Goal: Task Accomplishment & Management: Complete application form

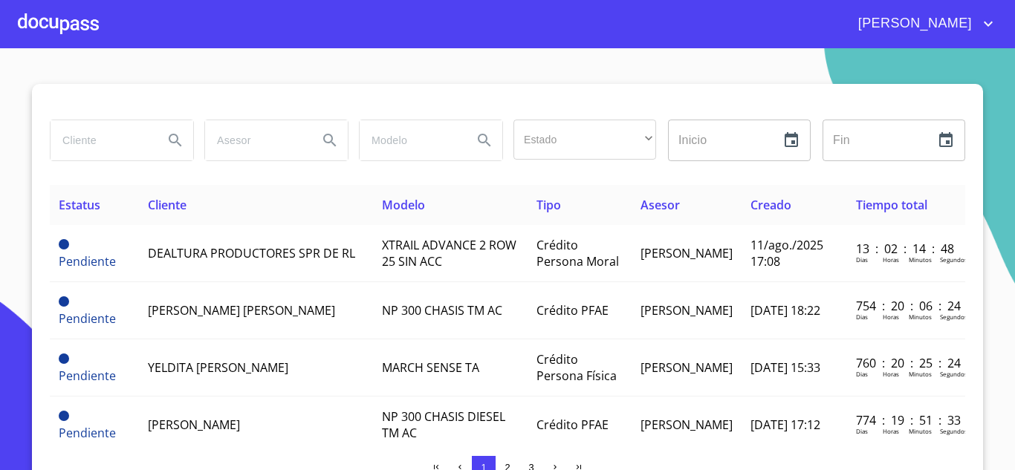
click at [73, 30] on div at bounding box center [58, 24] width 81 height 48
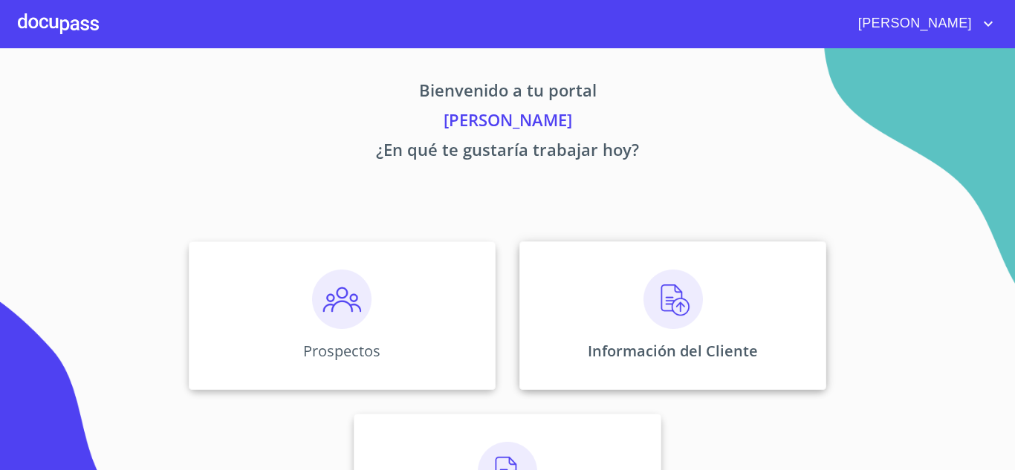
click at [651, 342] on div "Información del Cliente" at bounding box center [672, 315] width 307 height 149
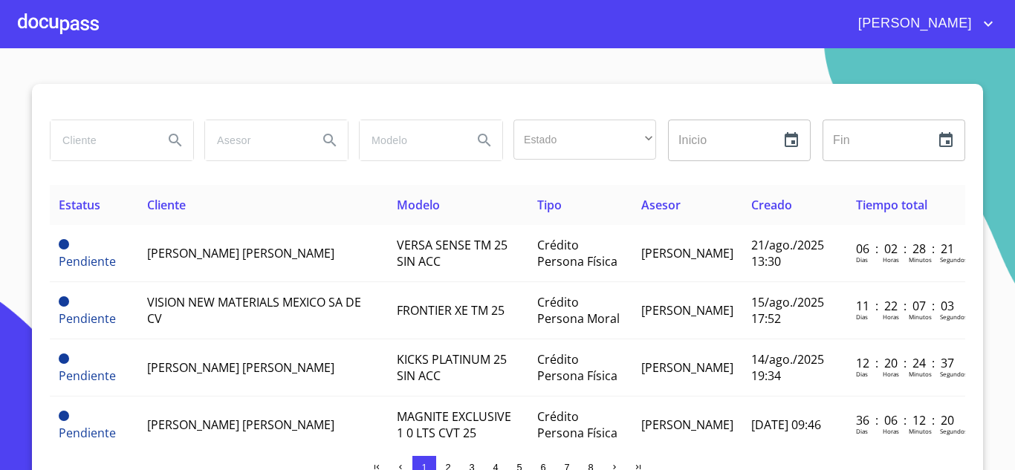
click at [111, 145] on input "search" at bounding box center [101, 140] width 101 height 40
type input "jonatan"
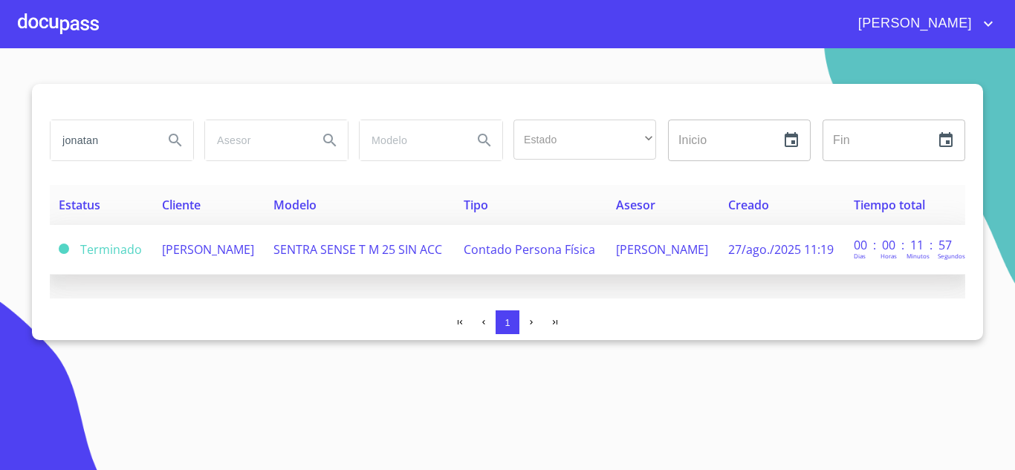
click at [241, 263] on td "[PERSON_NAME]" at bounding box center [209, 250] width 112 height 50
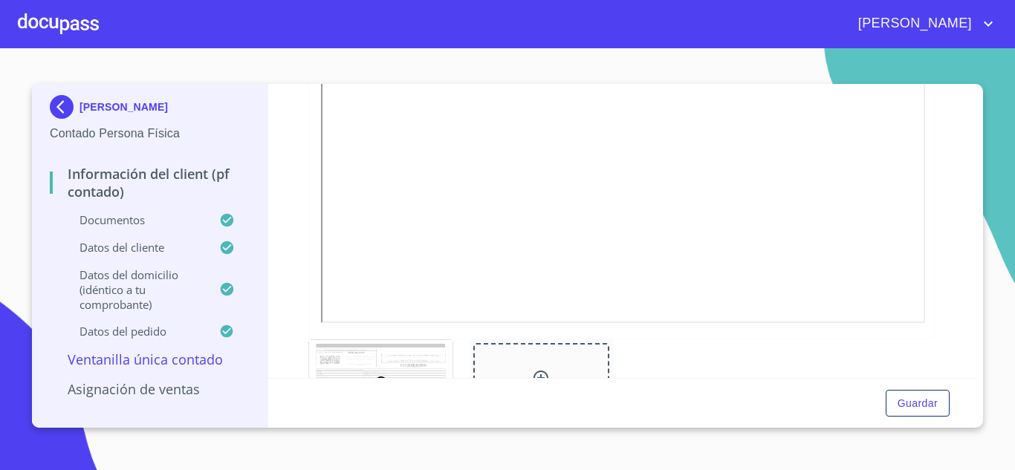
scroll to position [1987, 0]
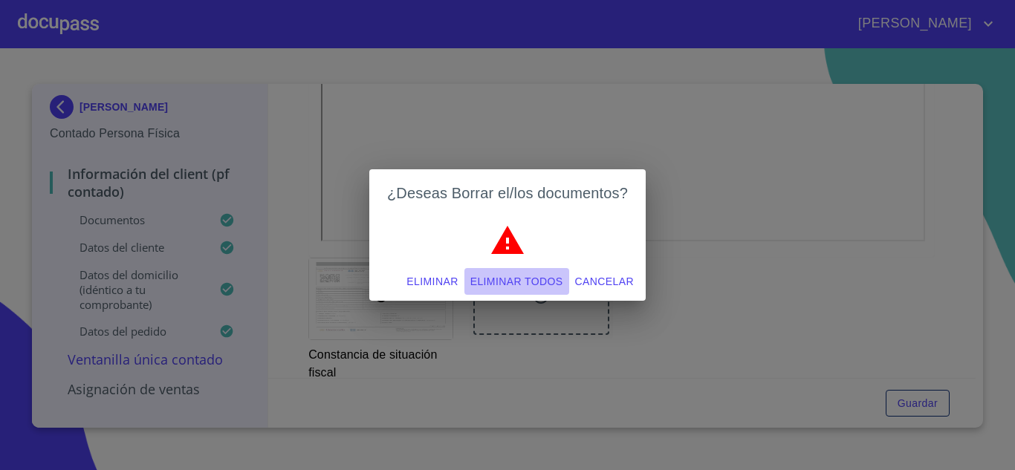
click at [514, 279] on span "Eliminar todos" at bounding box center [516, 282] width 93 height 19
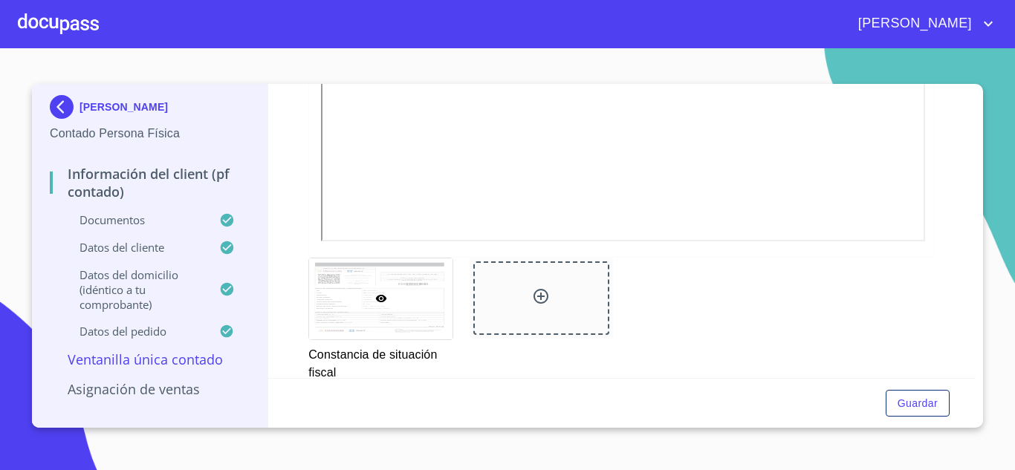
click at [956, 220] on div "Información del Client (PF contado) Documentos Documento de identificación.   *…" at bounding box center [622, 231] width 708 height 294
click at [926, 405] on span "Guardar" at bounding box center [917, 403] width 40 height 19
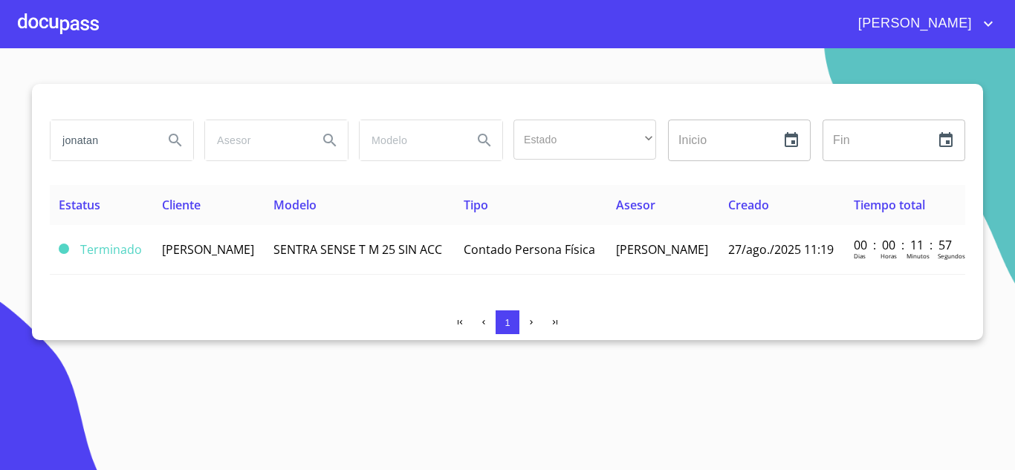
click at [81, 23] on div at bounding box center [58, 24] width 81 height 48
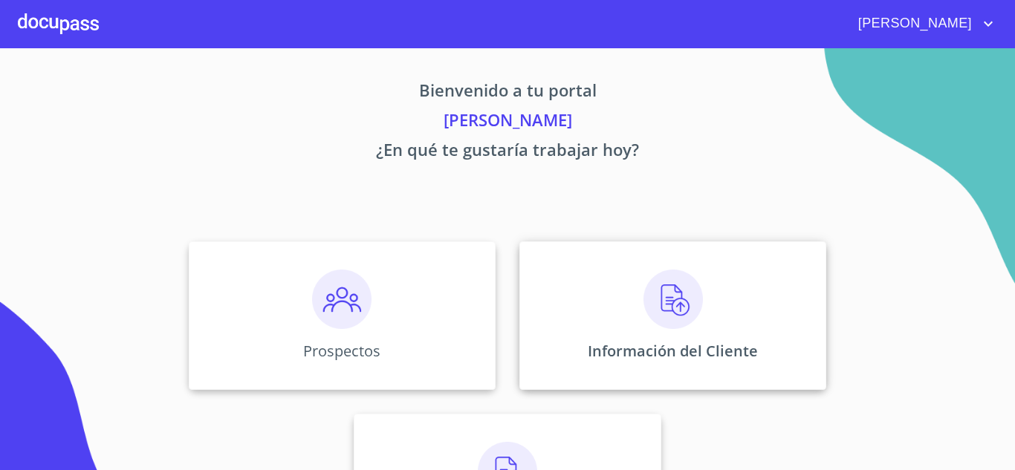
click at [655, 314] on img at bounding box center [672, 299] width 59 height 59
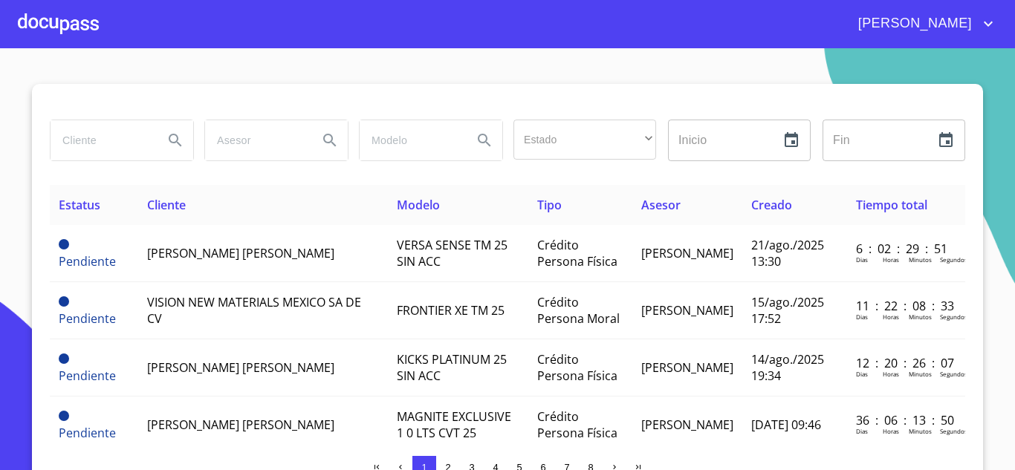
click at [119, 137] on input "search" at bounding box center [101, 140] width 101 height 40
type input "[PERSON_NAME] [PERSON_NAME]"
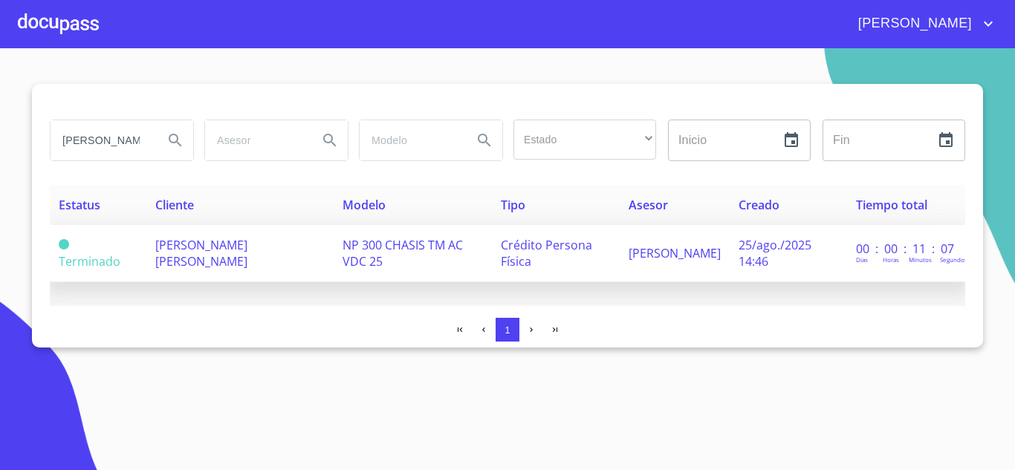
click at [273, 266] on td "[PERSON_NAME] [PERSON_NAME]" at bounding box center [239, 253] width 187 height 57
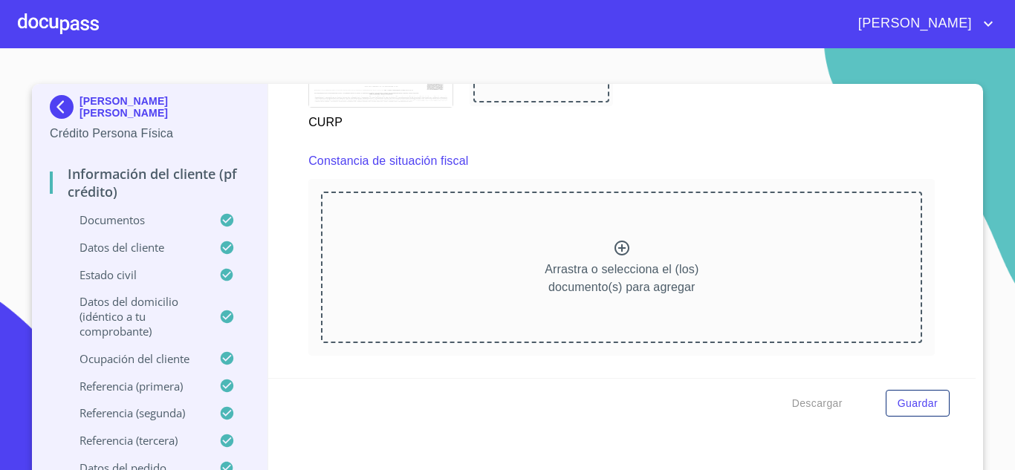
scroll to position [3981, 0]
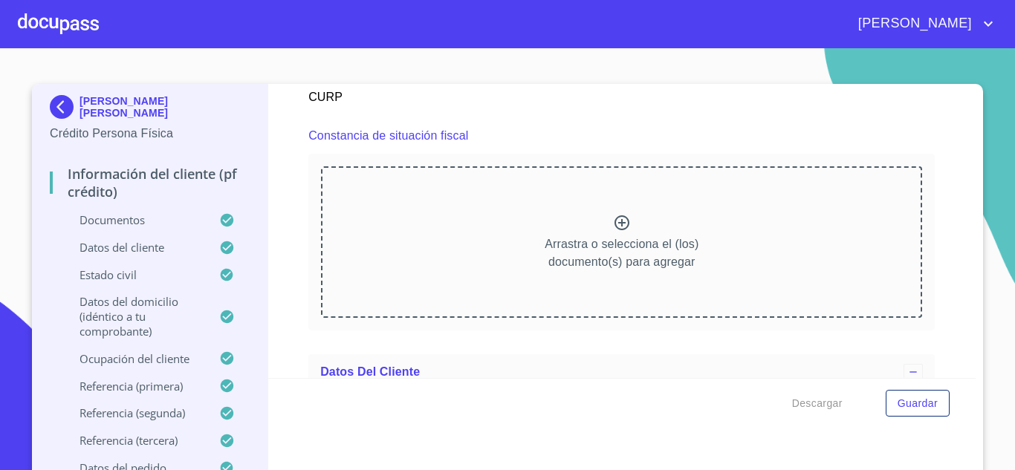
click at [613, 232] on icon at bounding box center [622, 223] width 18 height 18
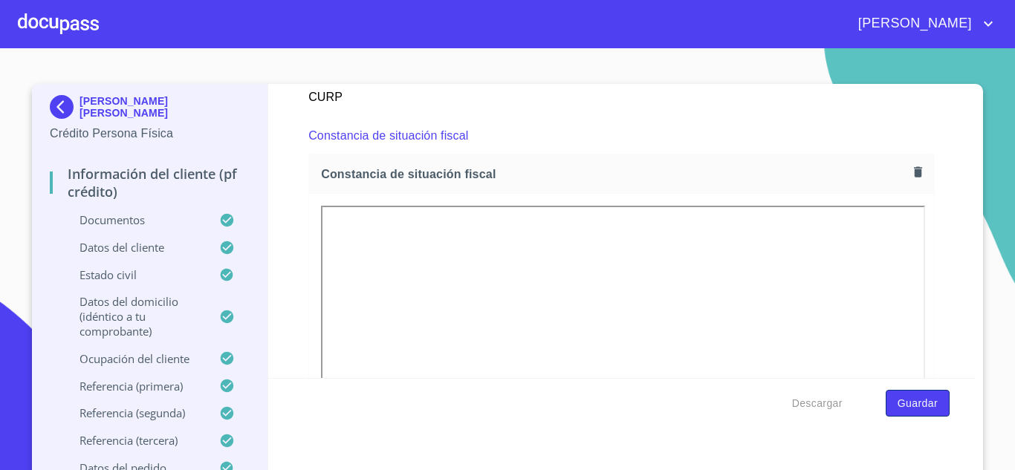
click at [920, 403] on span "Guardar" at bounding box center [917, 403] width 40 height 19
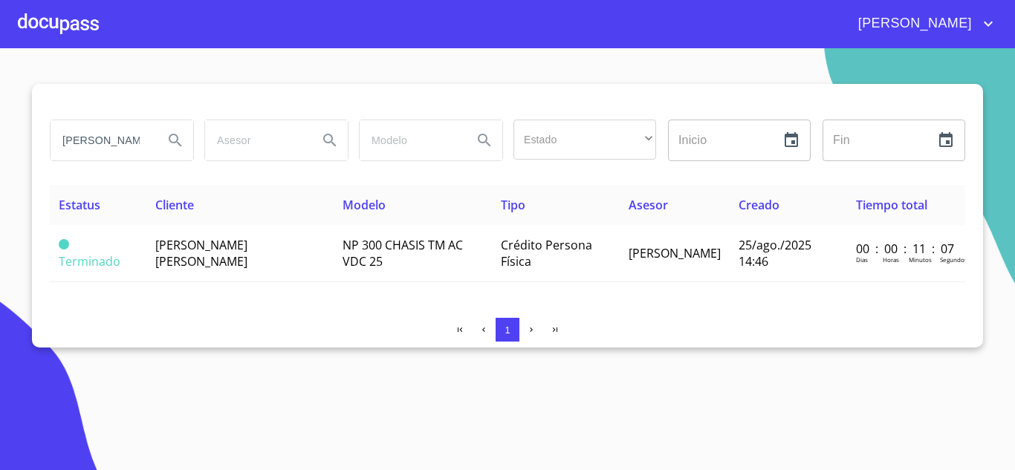
click at [35, 27] on div at bounding box center [58, 24] width 81 height 48
